Goal: Transaction & Acquisition: Purchase product/service

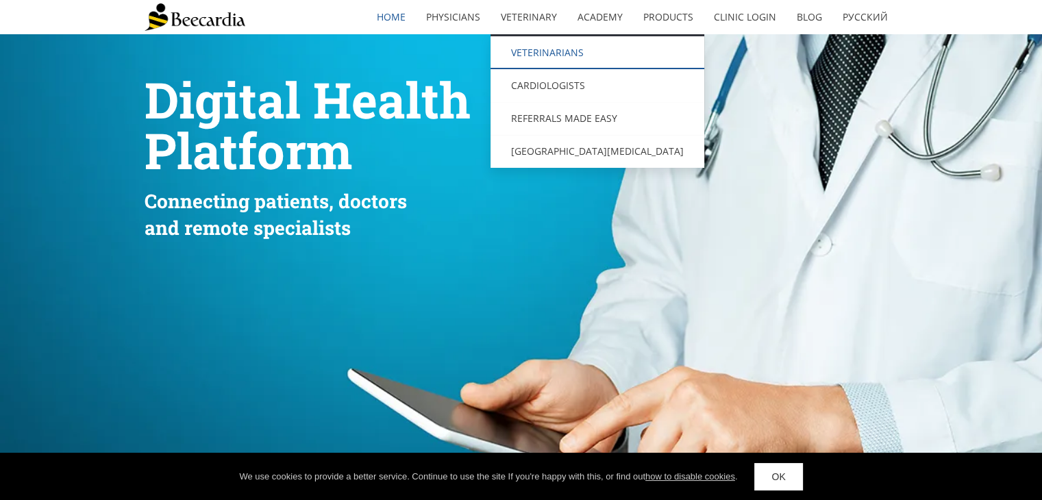
click at [550, 50] on link "Veterinarians" at bounding box center [597, 52] width 214 height 33
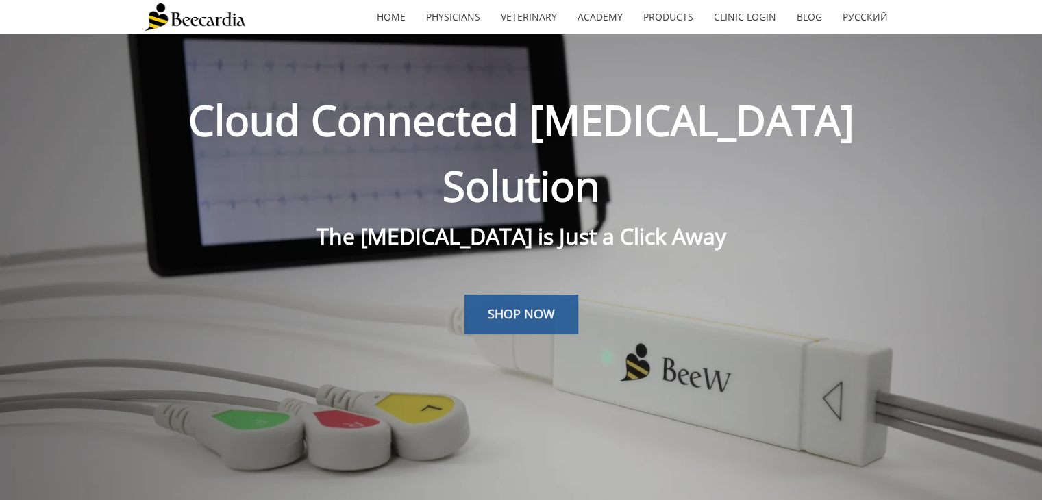
click at [503, 295] on link "SHOP NOW" at bounding box center [521, 315] width 114 height 40
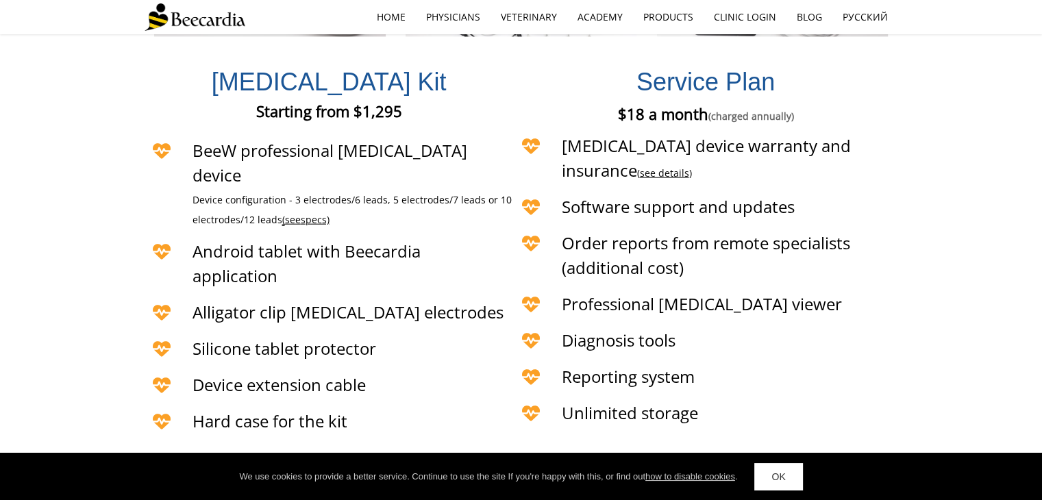
scroll to position [3303, 0]
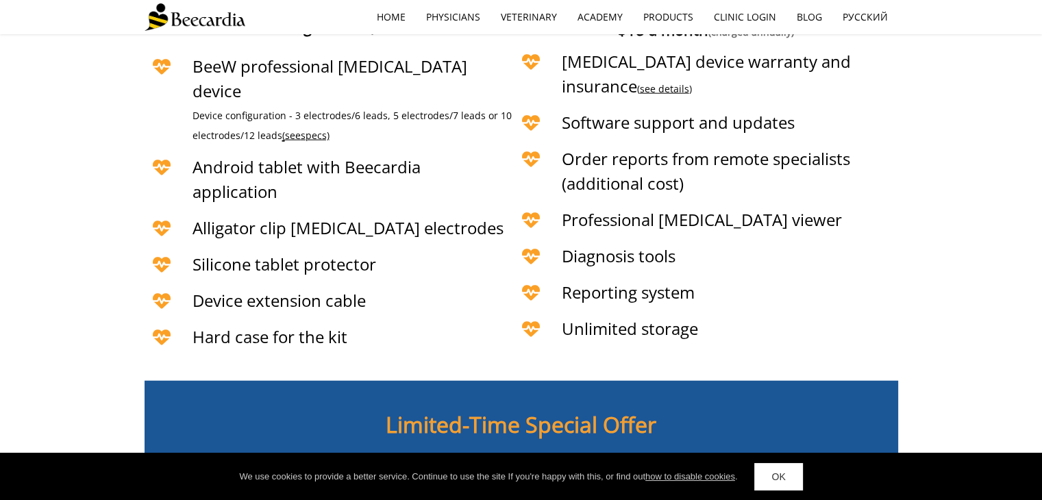
click at [525, 489] on link "BUY NOW" at bounding box center [521, 509] width 106 height 40
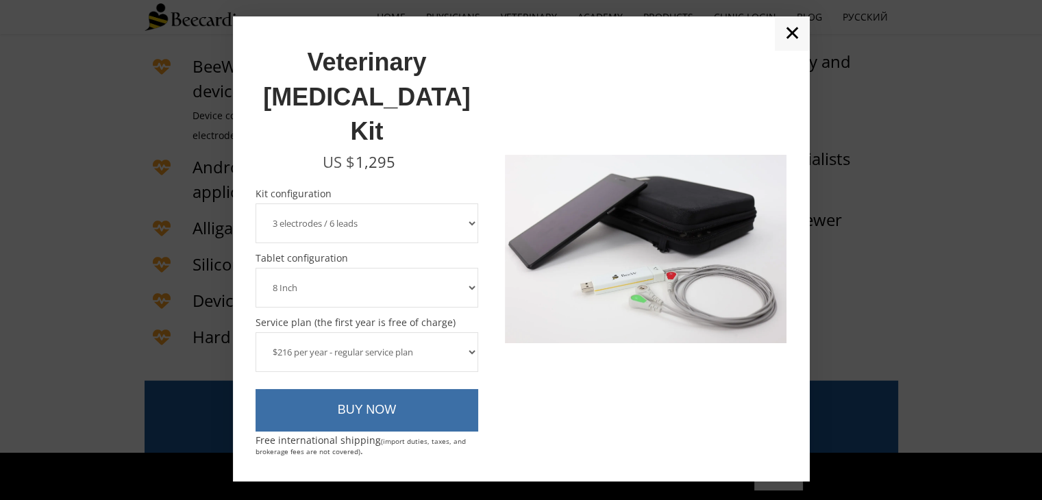
click at [410, 389] on link "BUY NOW" at bounding box center [367, 410] width 223 height 42
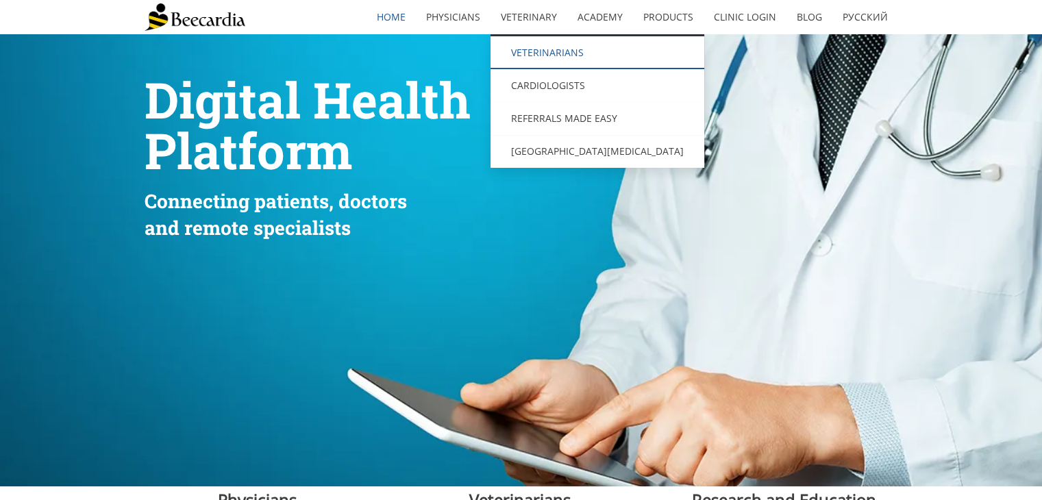
click at [527, 51] on link "Veterinarians" at bounding box center [597, 52] width 214 height 33
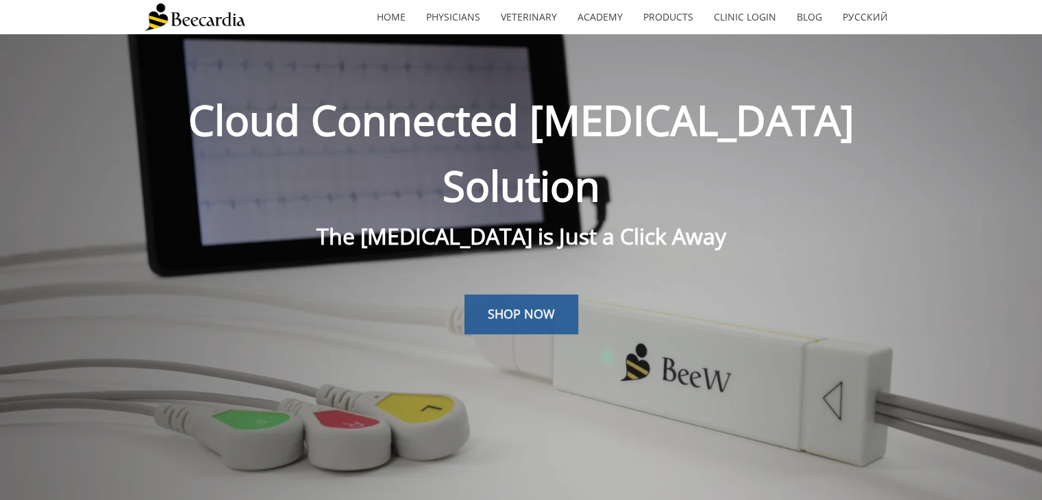
click at [495, 295] on link "SHOP NOW" at bounding box center [521, 315] width 114 height 40
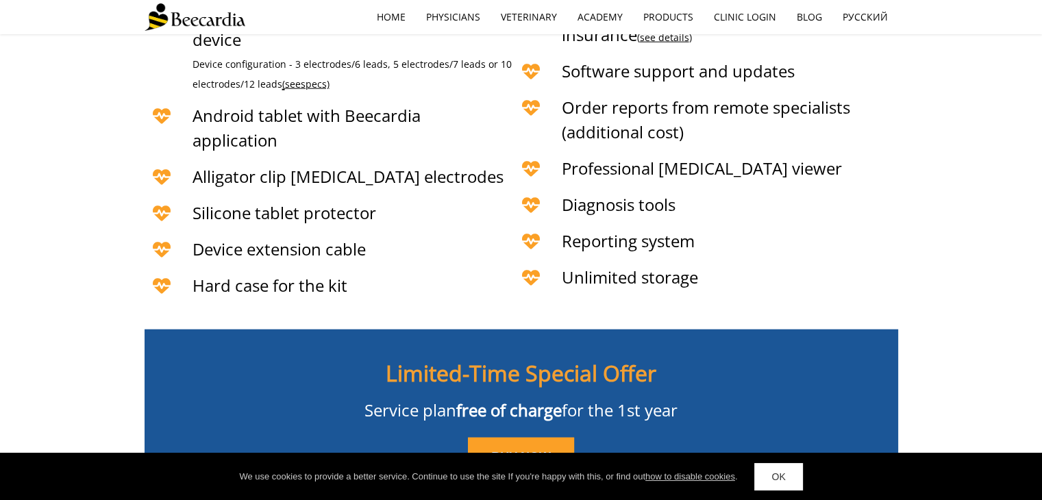
scroll to position [3423, 0]
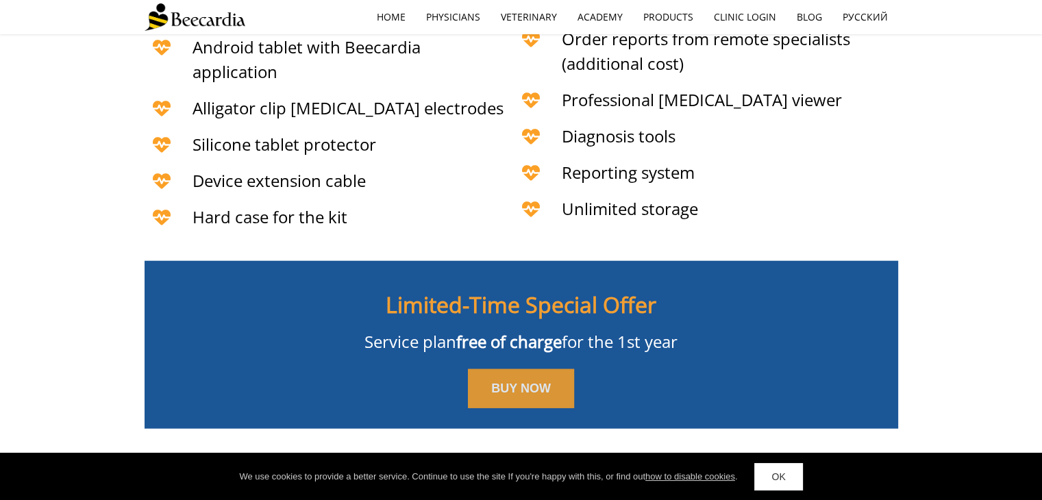
click at [532, 382] on span "BUY NOW" at bounding box center [521, 389] width 60 height 14
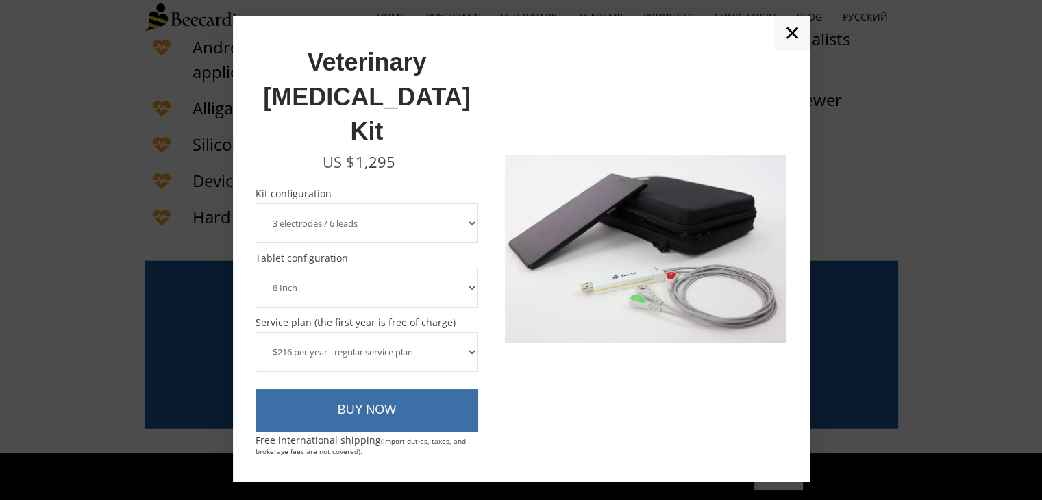
click at [367, 389] on link "BUY NOW" at bounding box center [367, 410] width 223 height 42
